Goal: Find specific page/section: Find specific page/section

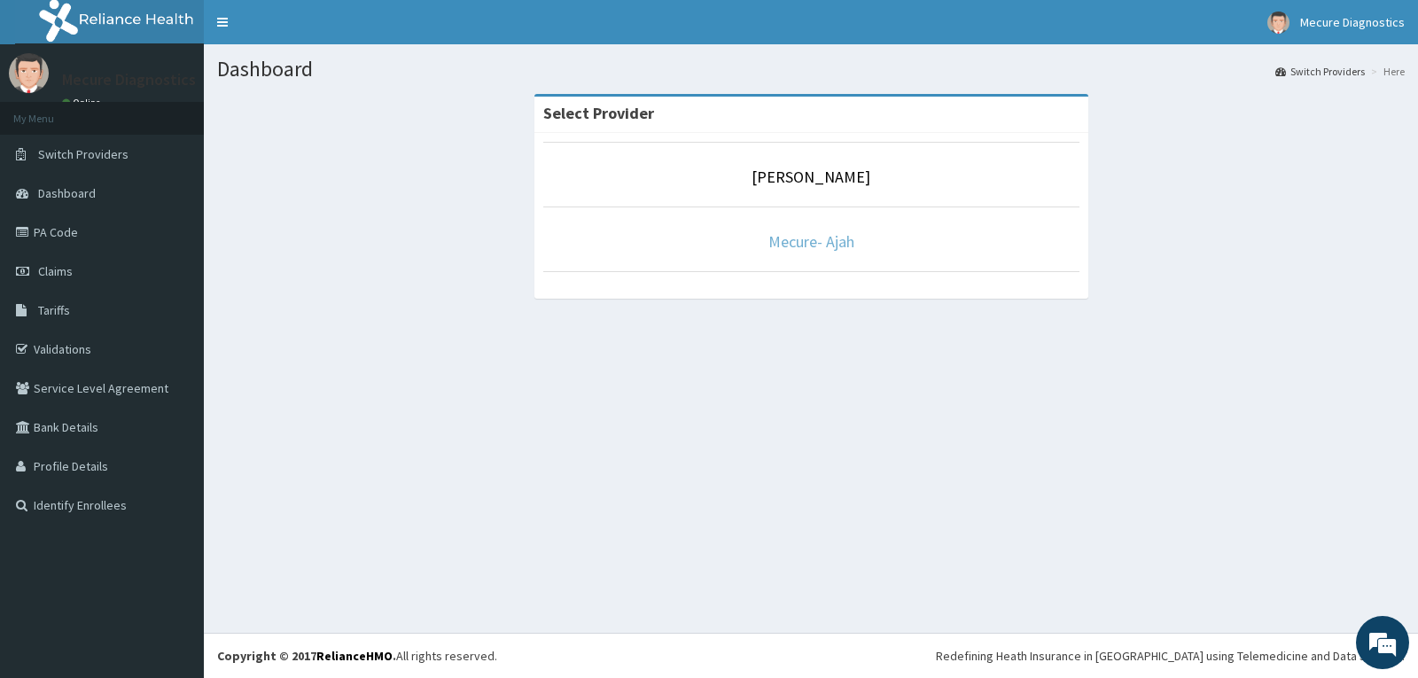
click at [811, 250] on link "Mecure- Ajah" at bounding box center [812, 241] width 86 height 20
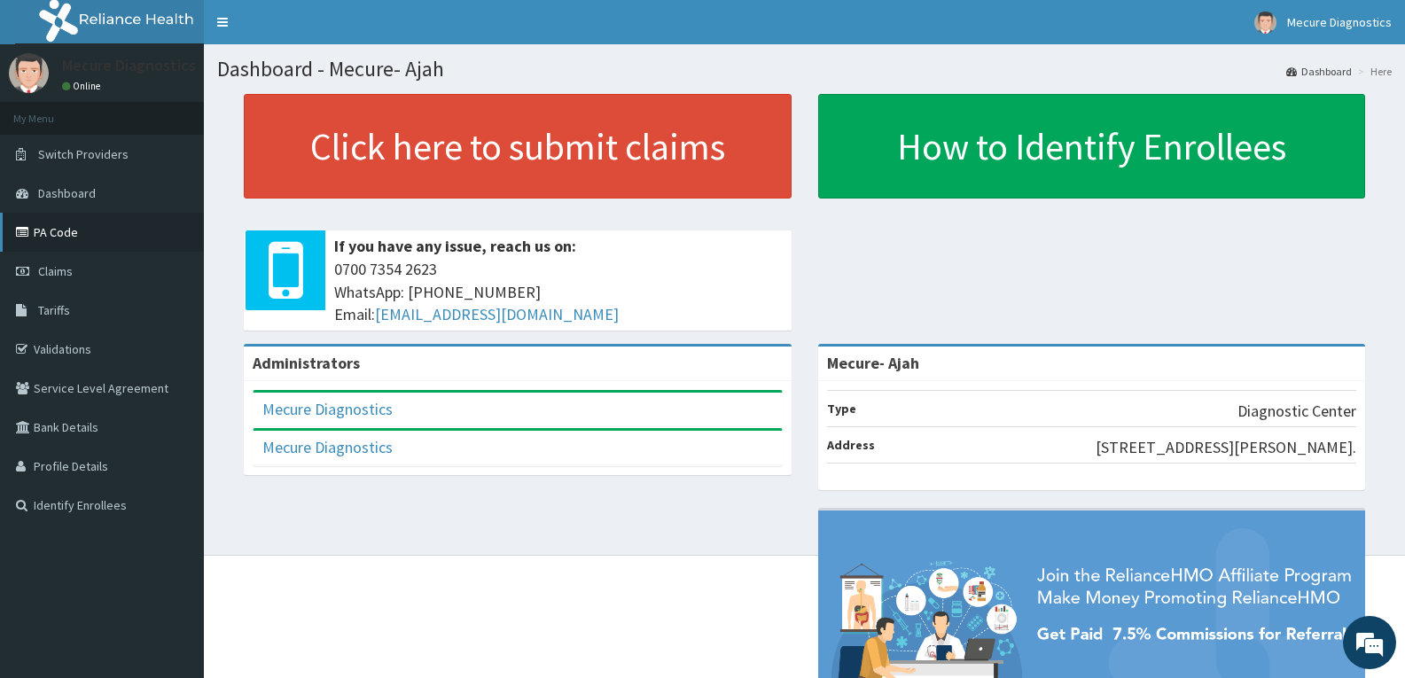
click at [66, 229] on link "PA Code" at bounding box center [102, 232] width 204 height 39
